Goal: Book appointment/travel/reservation

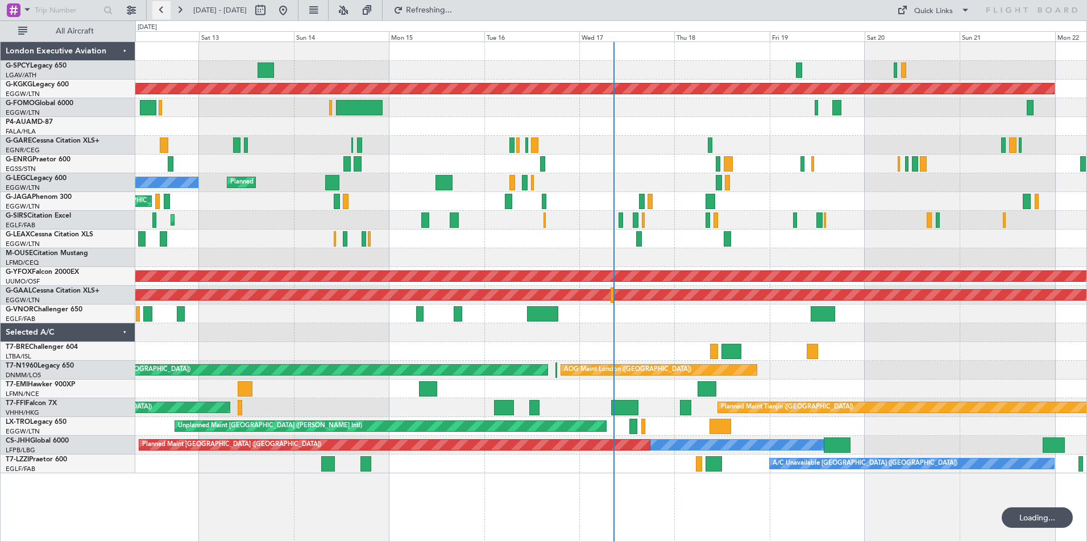
click at [167, 8] on button at bounding box center [161, 10] width 18 height 18
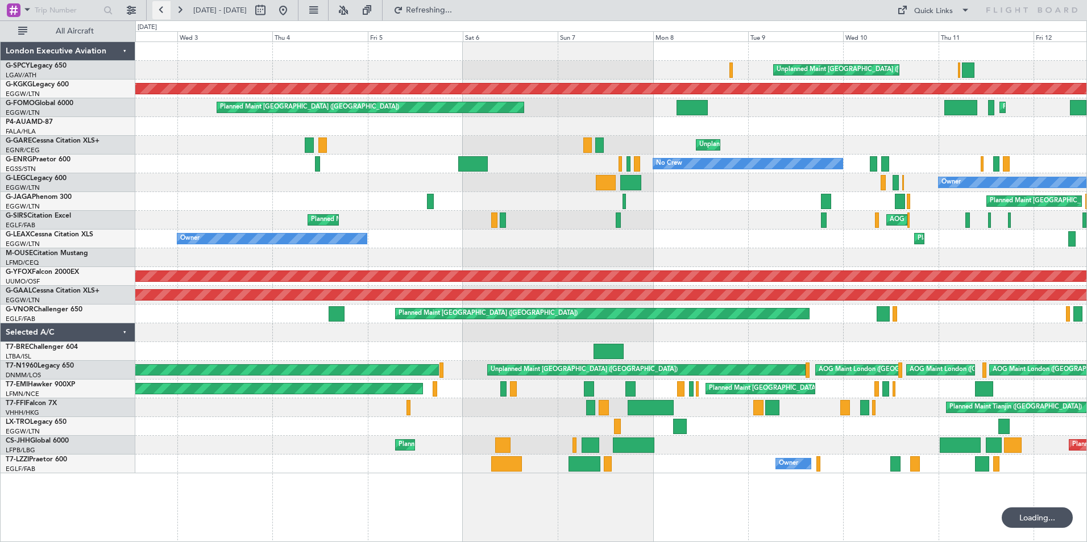
click at [167, 9] on button at bounding box center [161, 10] width 18 height 18
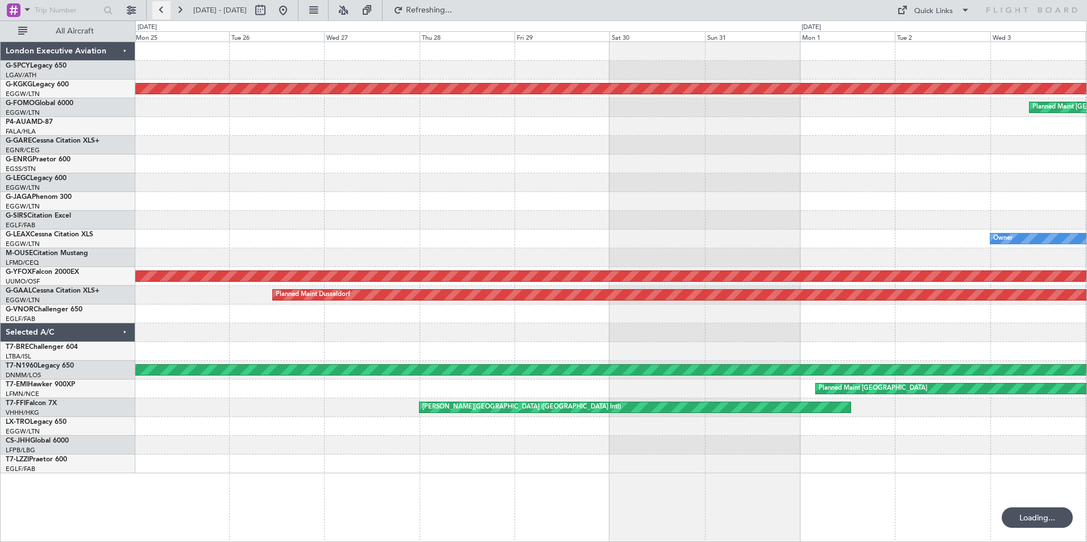
click at [167, 9] on button at bounding box center [161, 10] width 18 height 18
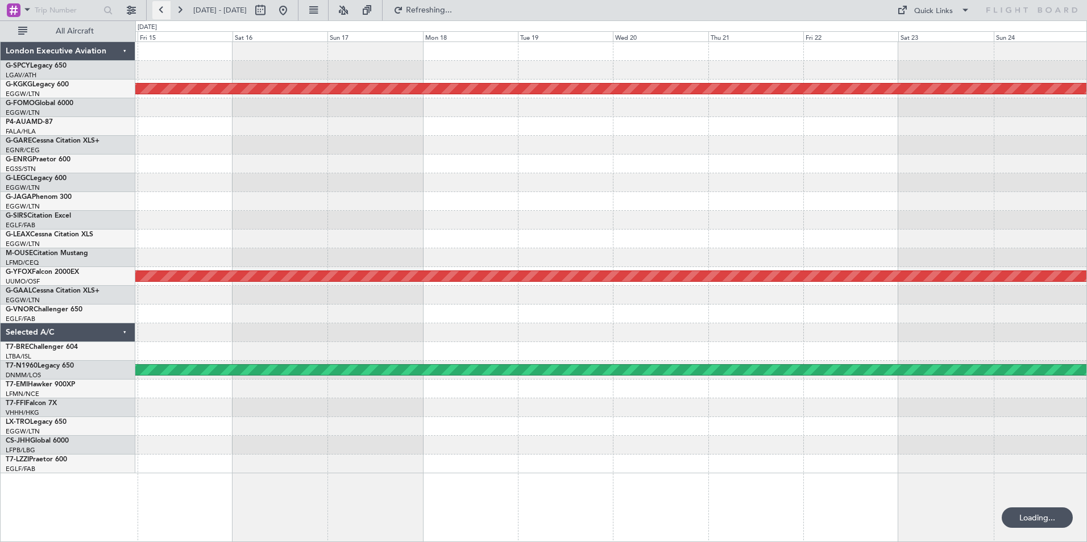
click at [167, 9] on button at bounding box center [161, 10] width 18 height 18
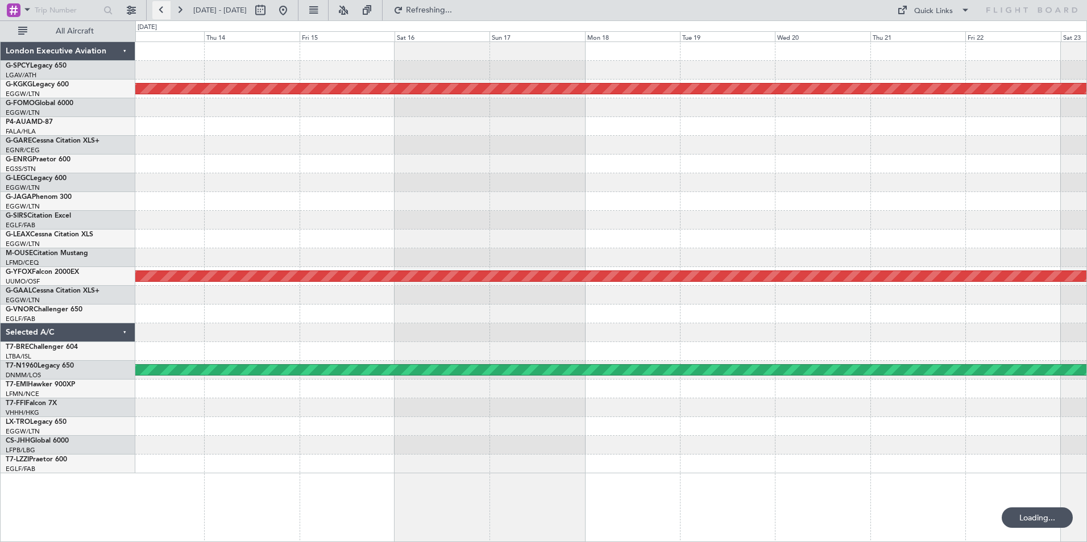
click at [167, 9] on button at bounding box center [161, 10] width 18 height 18
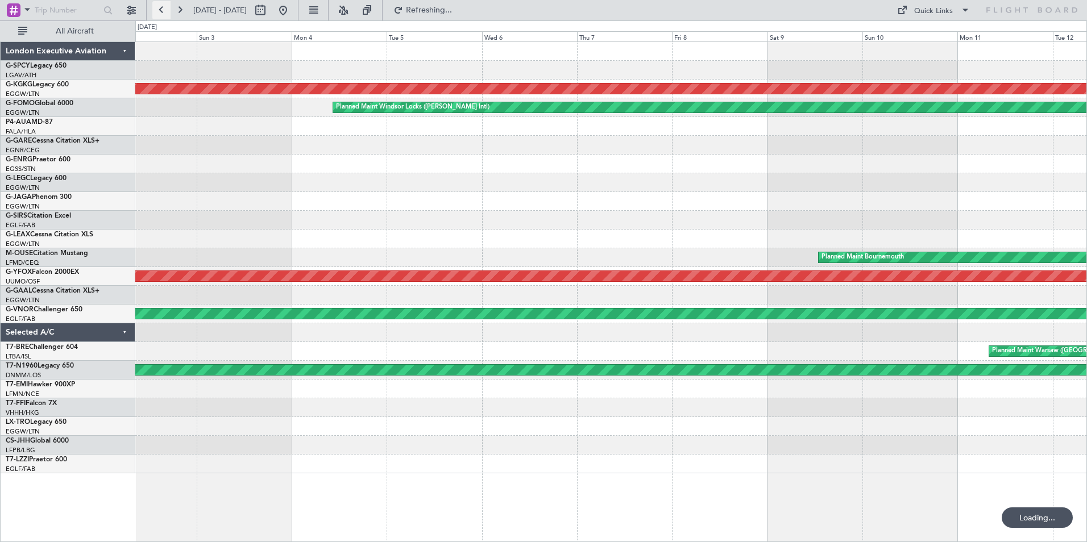
click at [167, 9] on button at bounding box center [161, 10] width 18 height 18
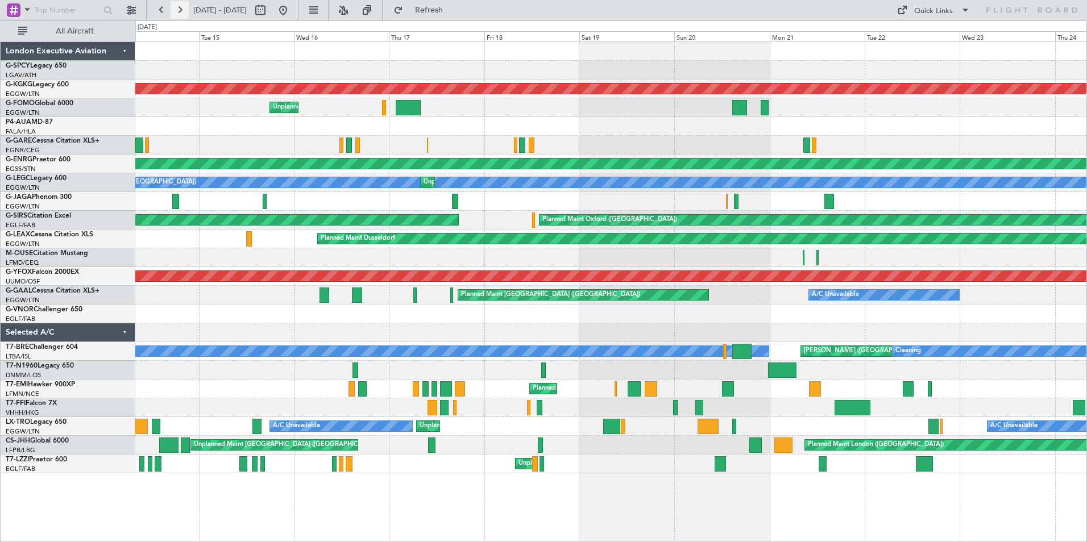
click at [184, 9] on button at bounding box center [180, 10] width 18 height 18
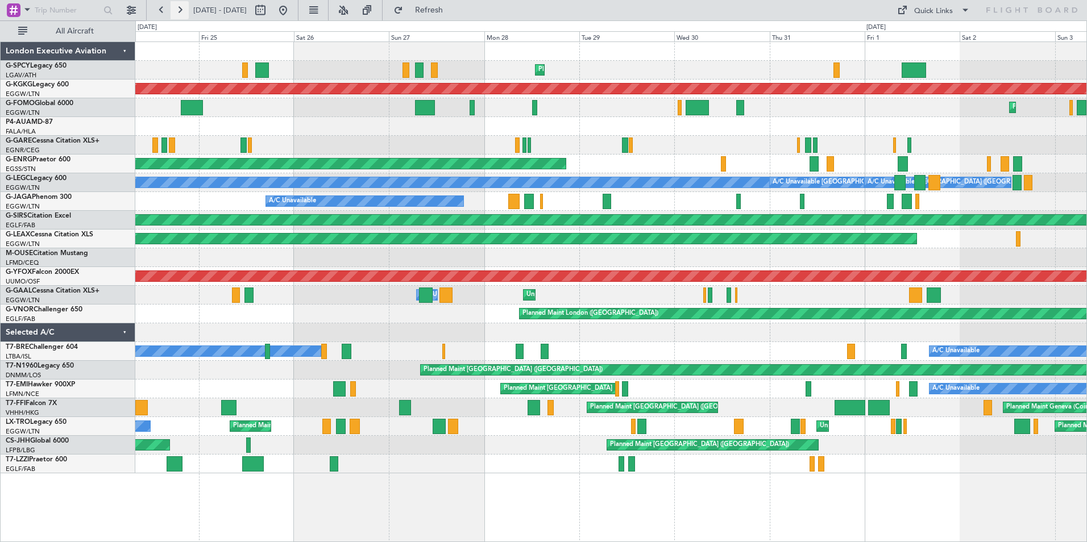
click at [184, 9] on button at bounding box center [180, 10] width 18 height 18
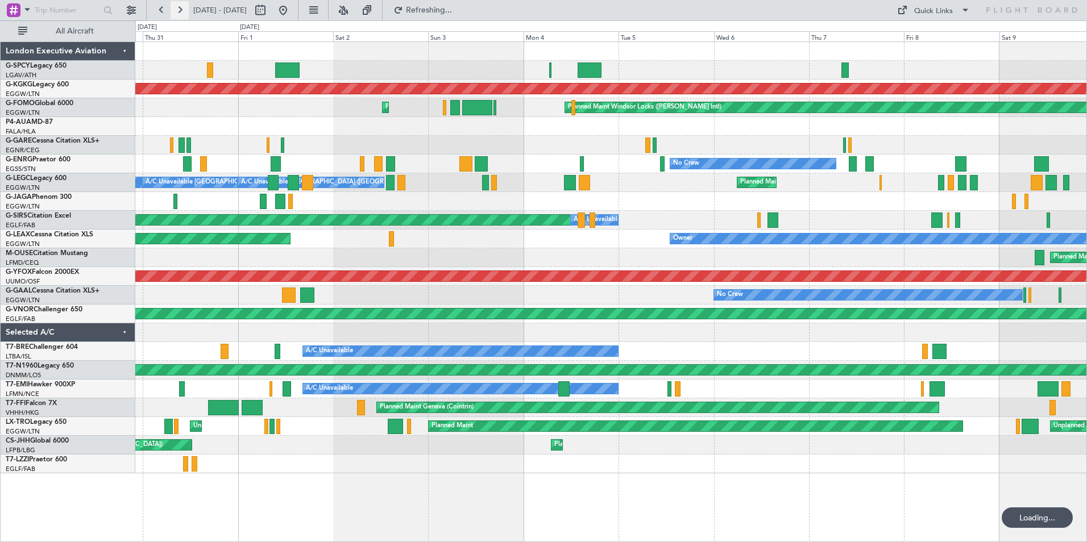
click at [184, 9] on button at bounding box center [180, 10] width 18 height 18
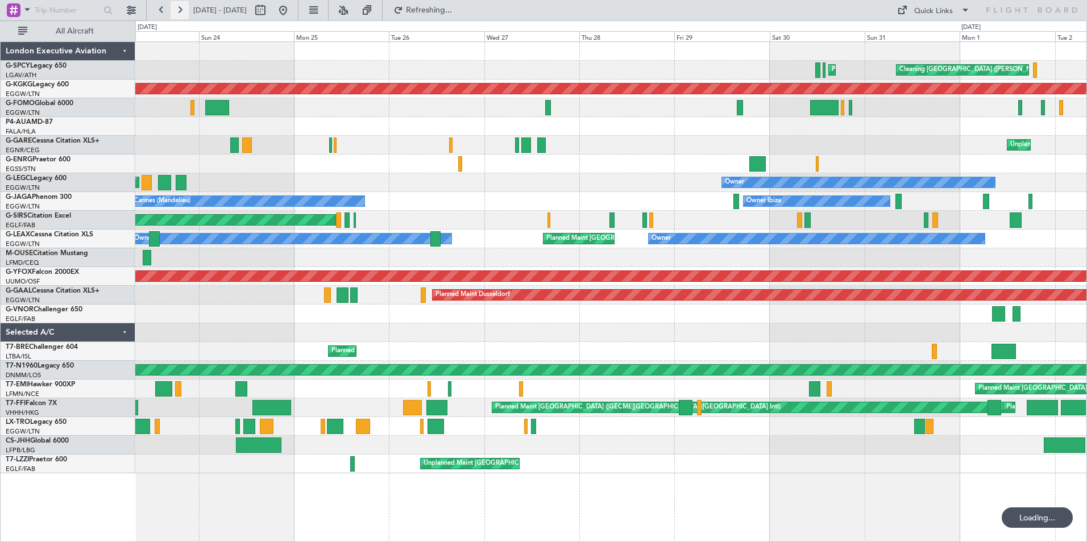
click at [184, 9] on button at bounding box center [180, 10] width 18 height 18
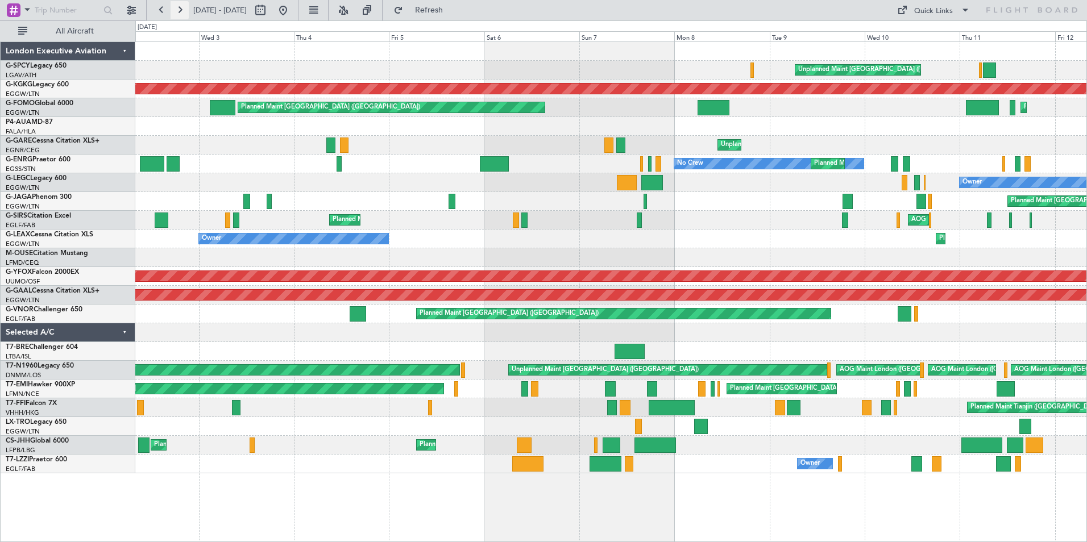
click at [181, 9] on button at bounding box center [180, 10] width 18 height 18
